Goal: Information Seeking & Learning: Check status

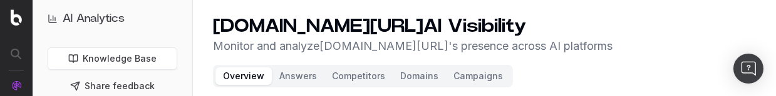
click at [344, 96] on header "[DOMAIN_NAME][URL] AI Visibility Monitor and analyze [DOMAIN_NAME][URL] 's pres…" at bounding box center [484, 83] width 583 height 166
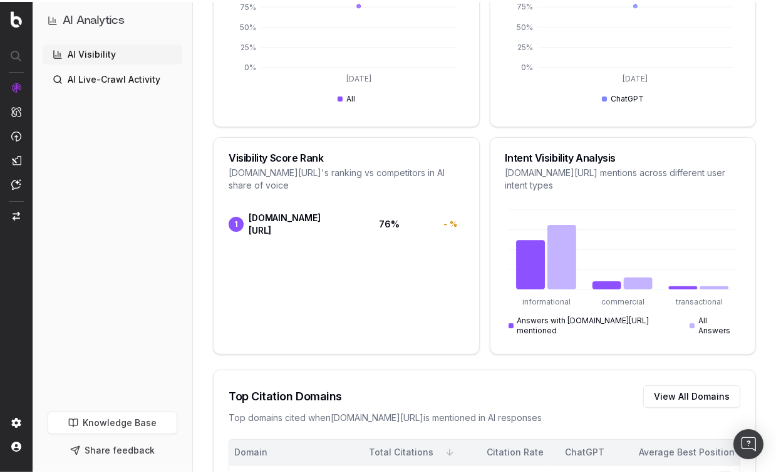
scroll to position [758, 0]
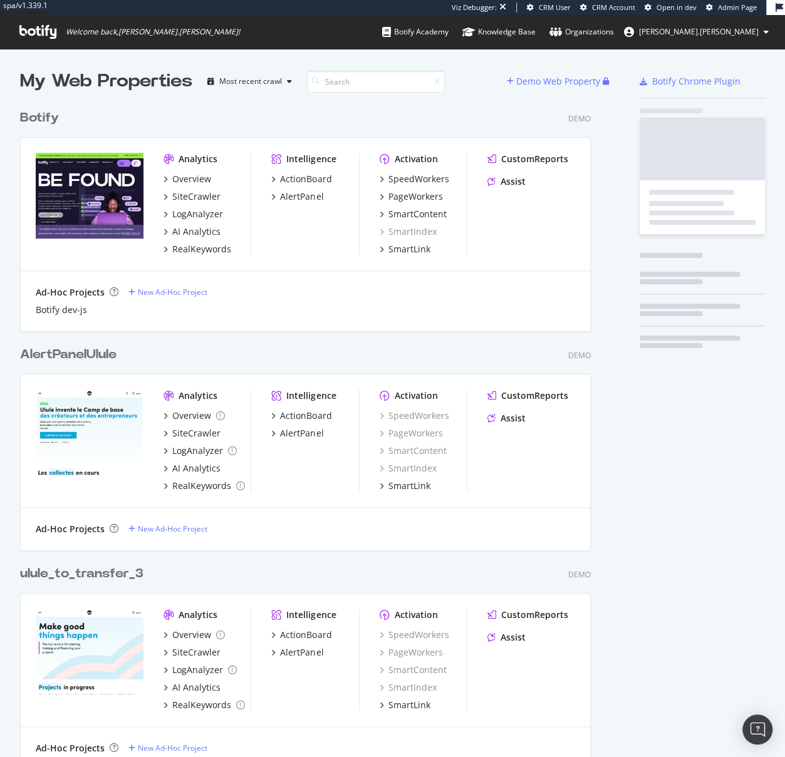
scroll to position [2858, 572]
